Goal: Task Accomplishment & Management: Manage account settings

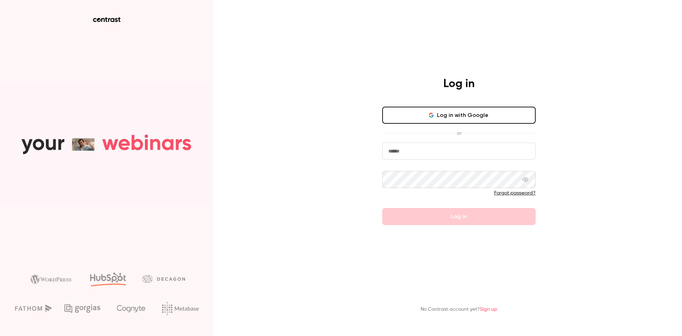
click at [466, 110] on button "Log in with Google" at bounding box center [458, 115] width 153 height 17
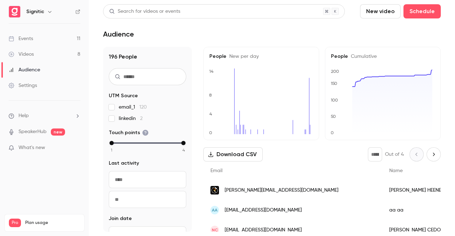
scroll to position [142, 0]
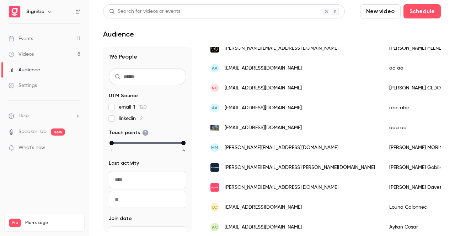
click at [38, 34] on link "Events 11" at bounding box center [44, 39] width 89 height 16
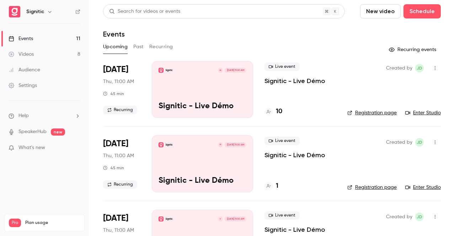
click at [347, 69] on div "Created by JD Registration page Enter Studio" at bounding box center [393, 89] width 93 height 57
click at [419, 111] on link "Enter Studio" at bounding box center [423, 112] width 36 height 7
click at [215, 74] on div "Signitic M [DATE] 11:00 AM Signitic - Live Démo" at bounding box center [202, 89] width 101 height 57
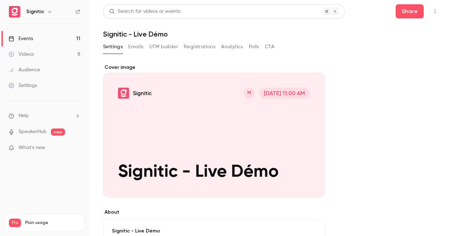
click at [236, 149] on div "Cover image" at bounding box center [214, 131] width 222 height 134
click at [0, 0] on input "Signitic M [DATE] 11:00 AM Signitic - Live Démo" at bounding box center [0, 0] width 0 height 0
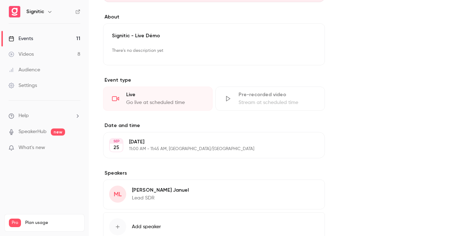
scroll to position [172, 0]
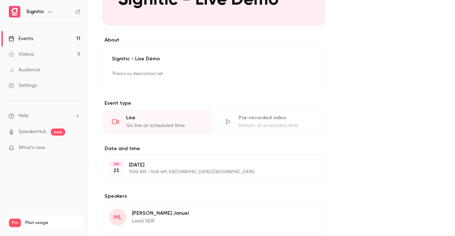
click at [139, 122] on div "Go live at scheduled time" at bounding box center [164, 125] width 77 height 7
click at [40, 133] on link "SpeakerHub" at bounding box center [32, 131] width 28 height 7
click at [43, 35] on link "Events 11" at bounding box center [44, 39] width 89 height 16
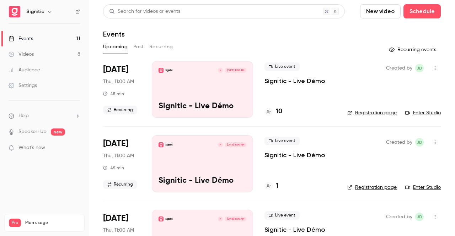
click at [432, 70] on icon "button" at bounding box center [435, 68] width 6 height 5
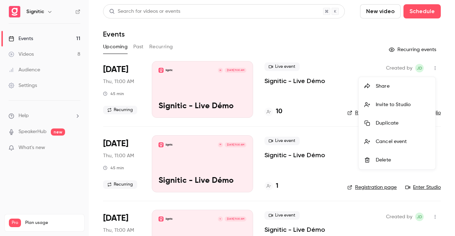
click at [303, 93] on div at bounding box center [227, 118] width 455 height 236
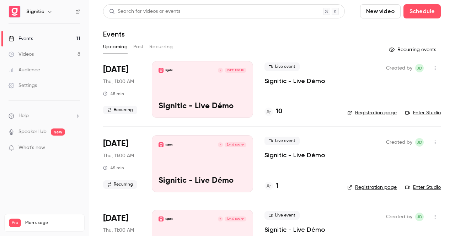
click at [416, 112] on link "Enter Studio" at bounding box center [423, 112] width 36 height 7
